Goal: Browse casually

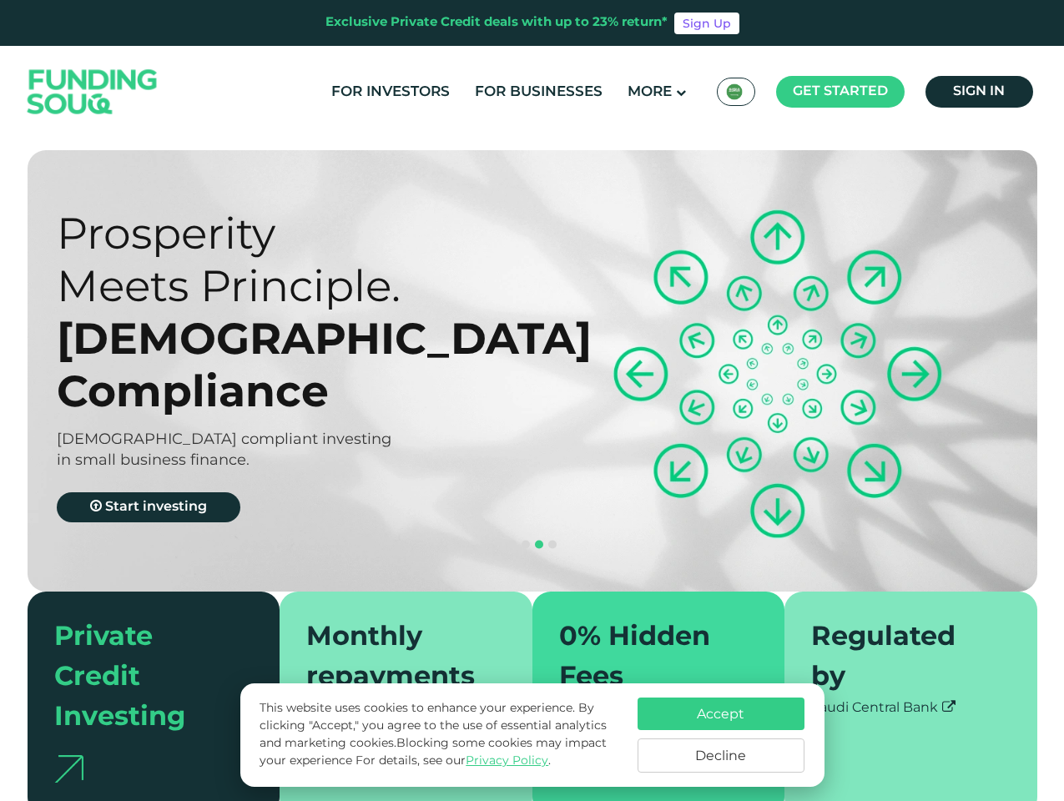
click at [839, 92] on span "Get started" at bounding box center [840, 91] width 95 height 13
click at [532, 350] on div "[DEMOGRAPHIC_DATA] Compliance" at bounding box center [309, 364] width 505 height 105
click at [531, 350] on div "[DEMOGRAPHIC_DATA] Compliance" at bounding box center [309, 364] width 505 height 105
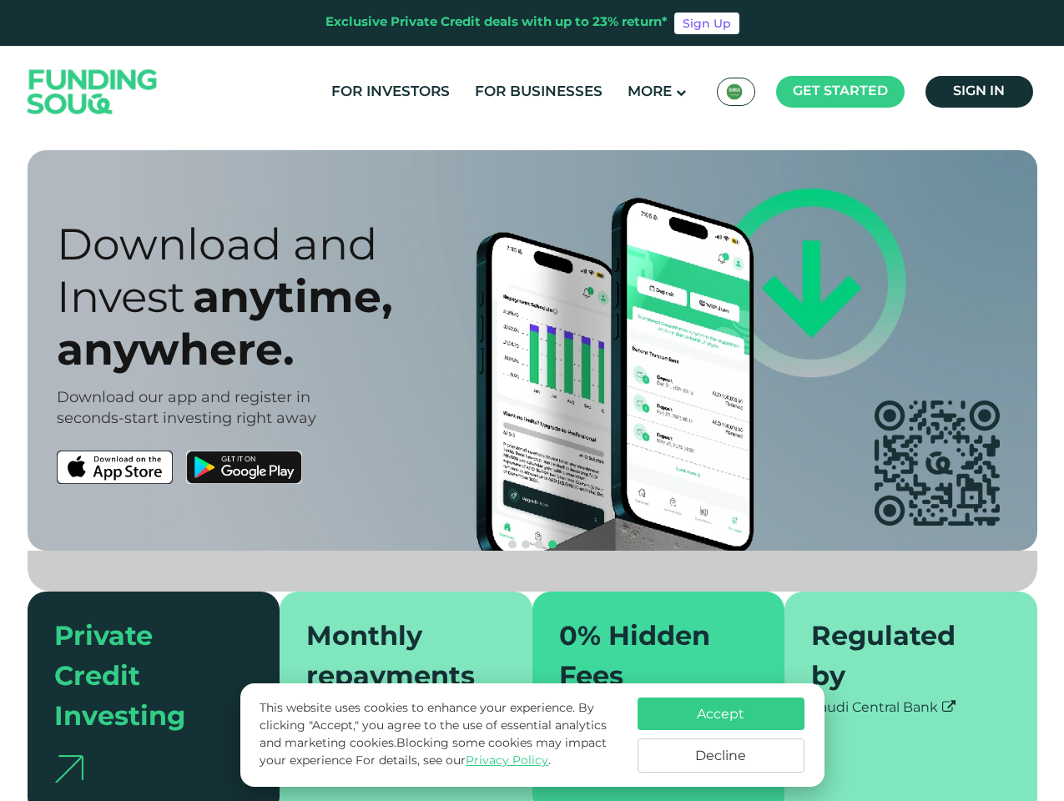
click at [0, 467] on section "Prosperity Meets Principle. Shariah Compliance [DEMOGRAPHIC_DATA] compliant inv…" at bounding box center [532, 482] width 1064 height 665
click at [532, 538] on button "navigation" at bounding box center [538, 544] width 13 height 13
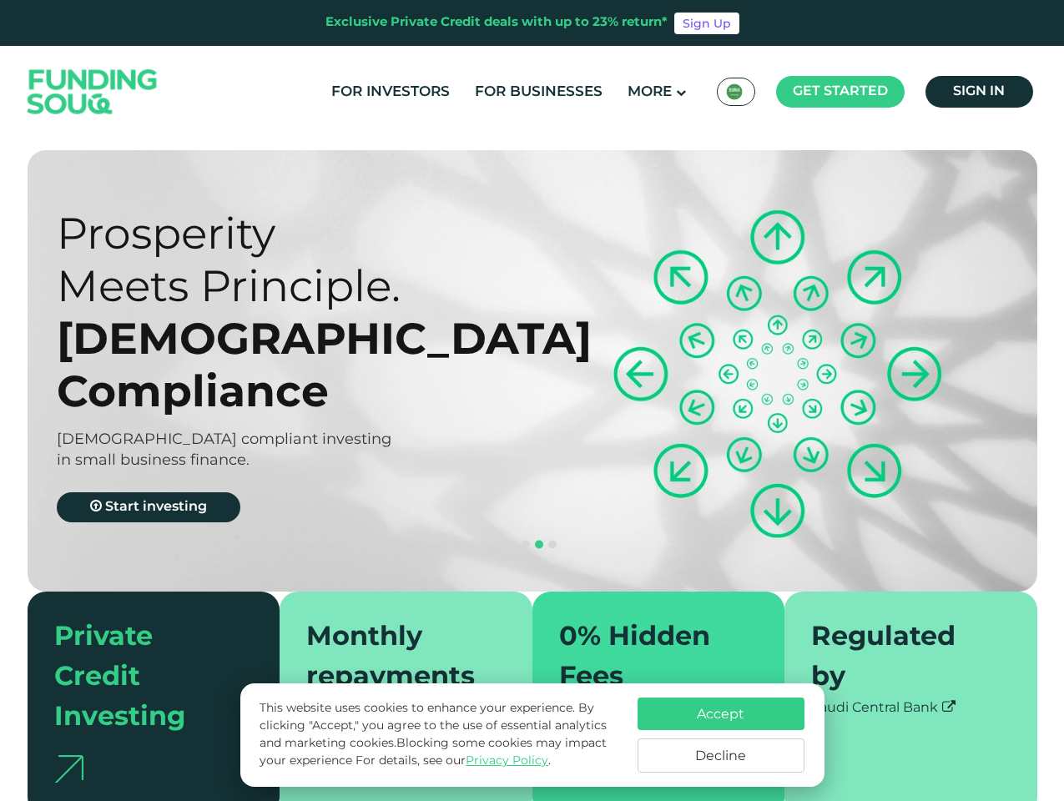
click at [512, 541] on span "navigation" at bounding box center [512, 545] width 8 height 8
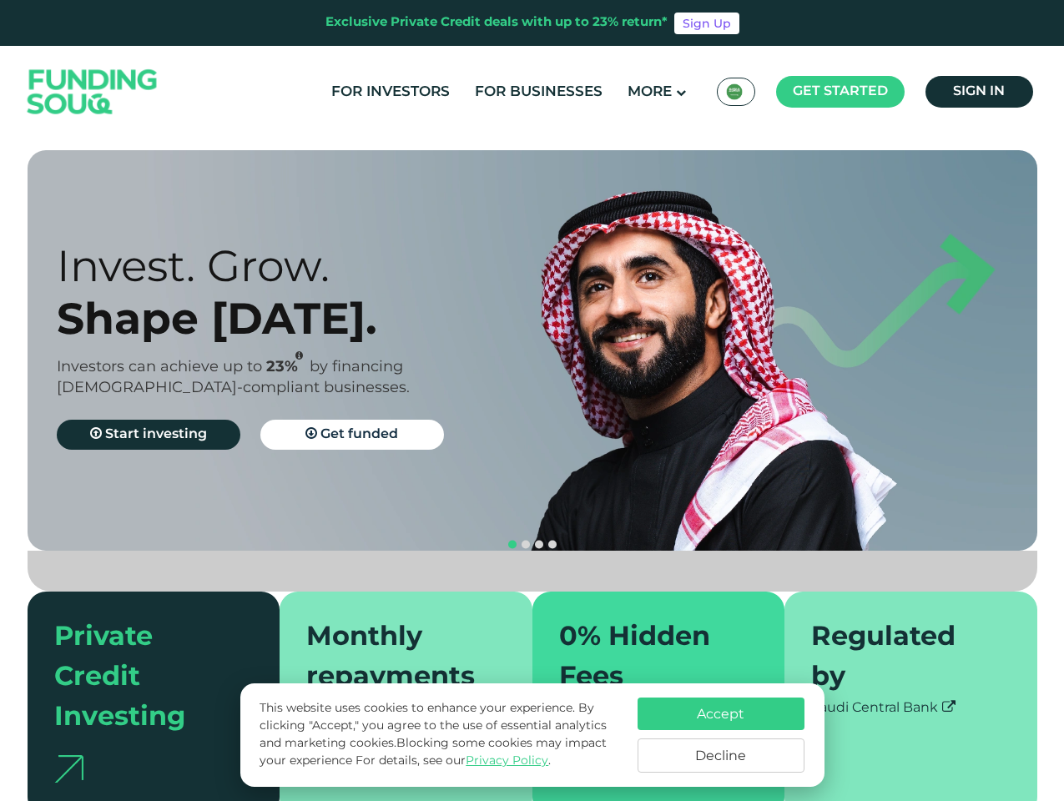
click at [526, 541] on span "navigation" at bounding box center [525, 545] width 8 height 8
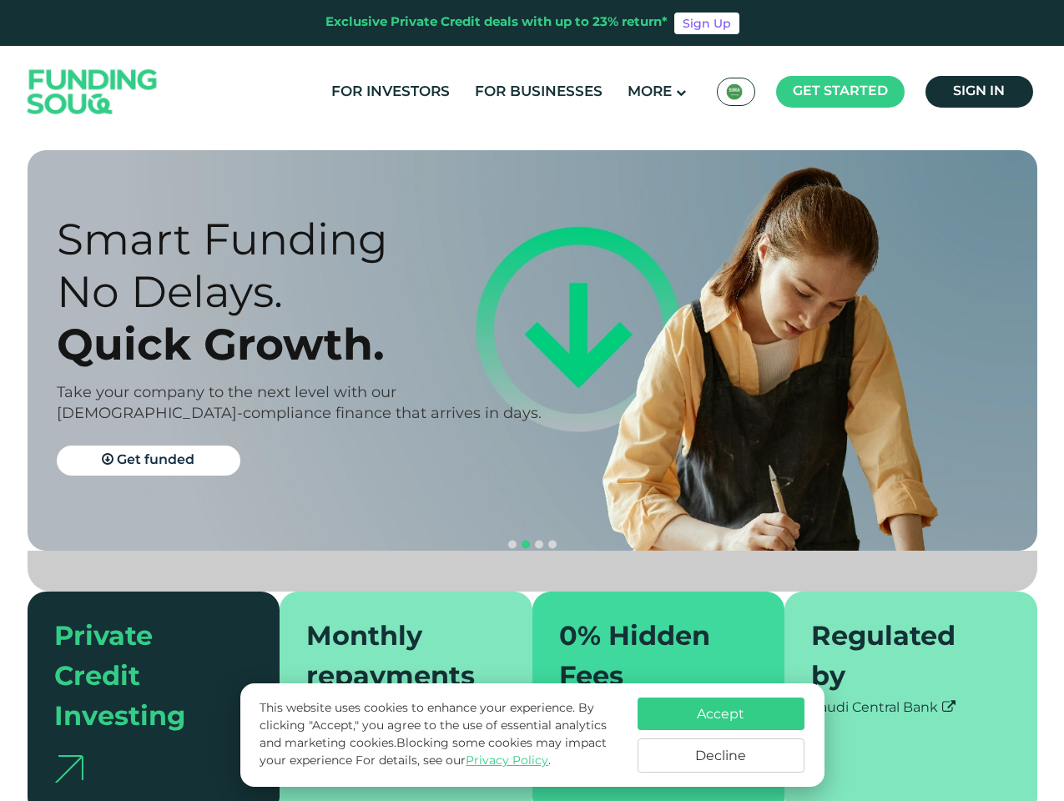
click at [539, 541] on span "navigation" at bounding box center [539, 545] width 8 height 8
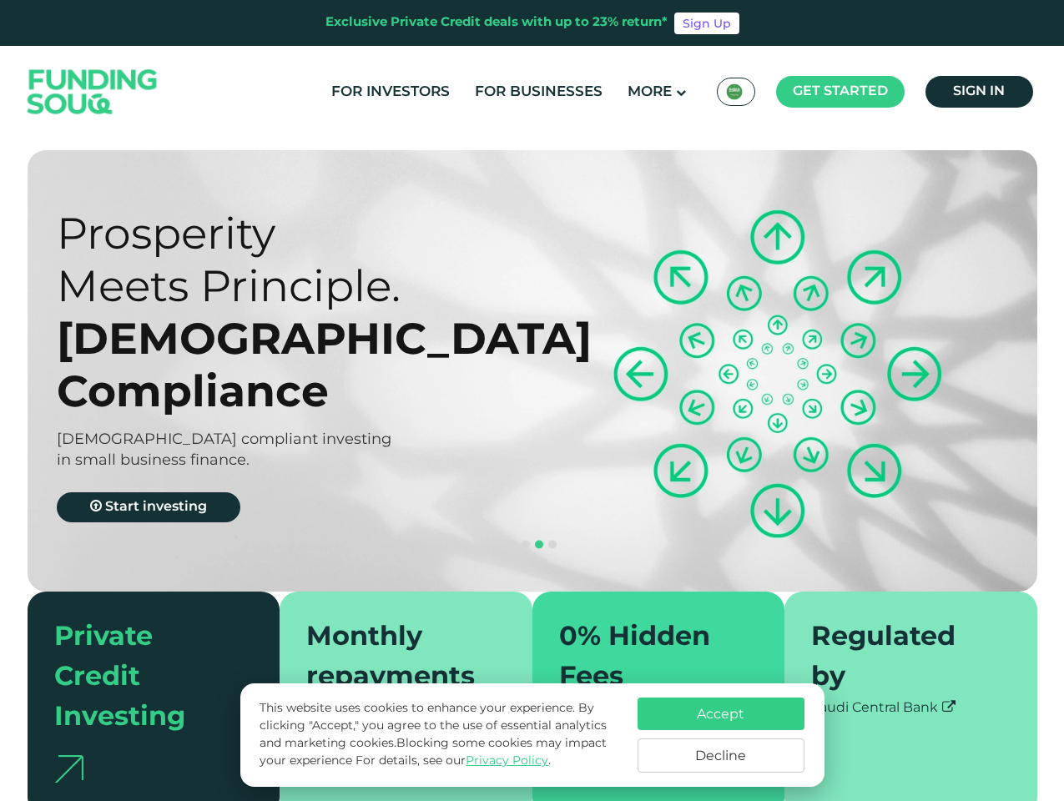
click at [552, 541] on span "navigation" at bounding box center [552, 545] width 8 height 8
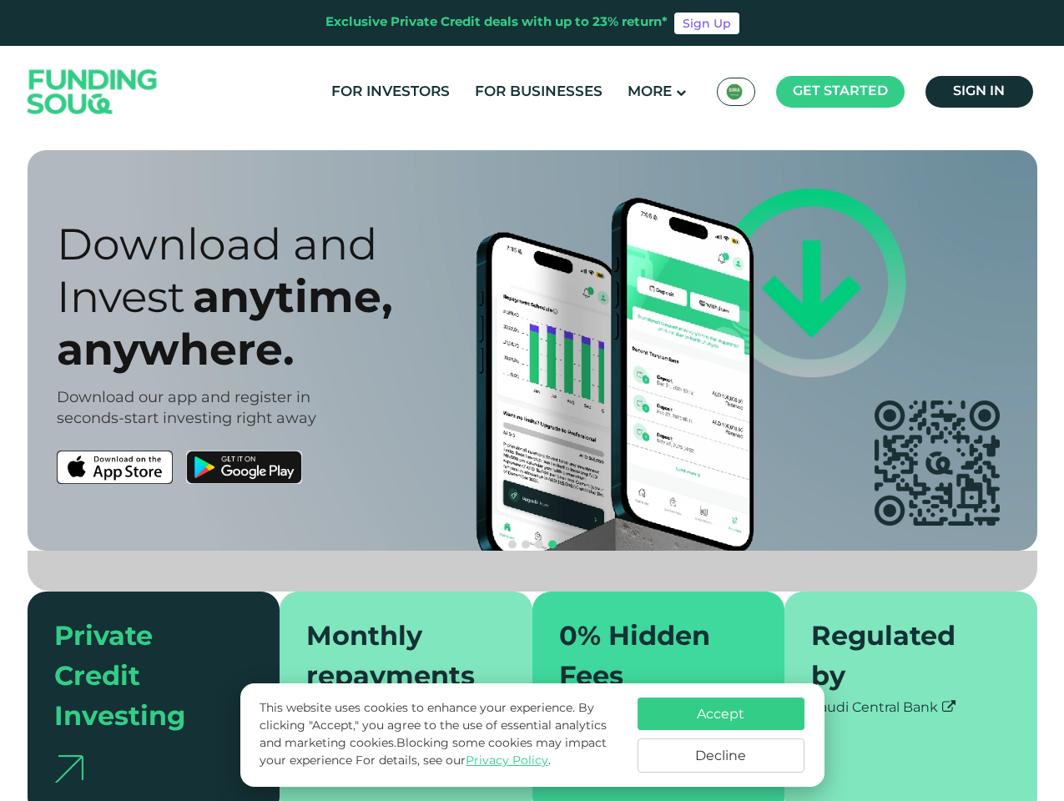
click at [721, 735] on div "Accept Decline" at bounding box center [720, 735] width 167 height 75
